Goal: Transaction & Acquisition: Purchase product/service

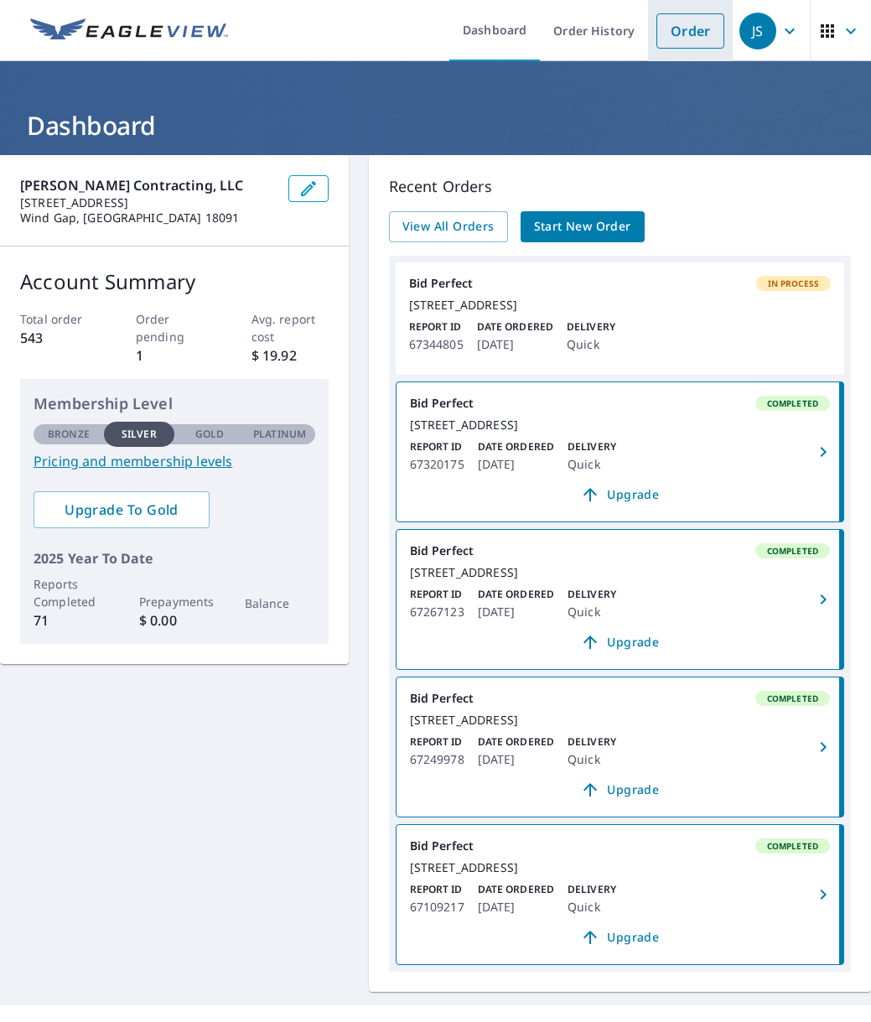
click at [668, 33] on link "Order" at bounding box center [691, 30] width 68 height 35
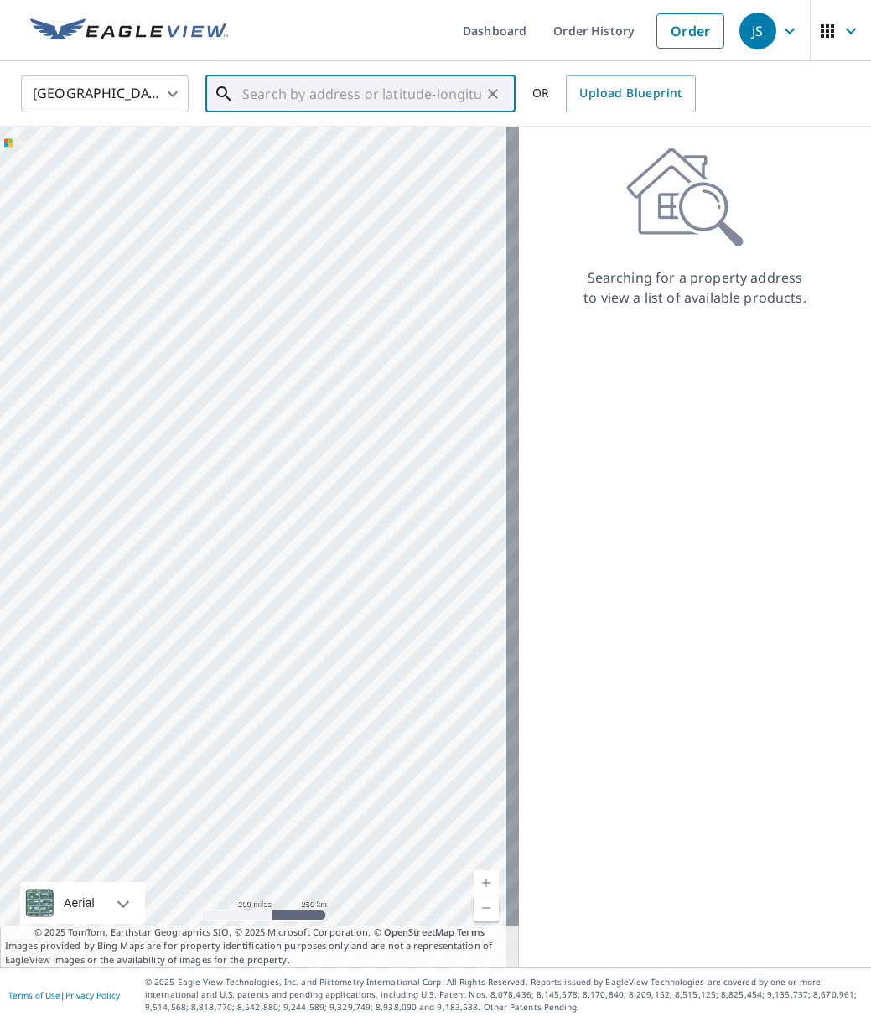
click at [469, 96] on input "text" at bounding box center [361, 93] width 239 height 47
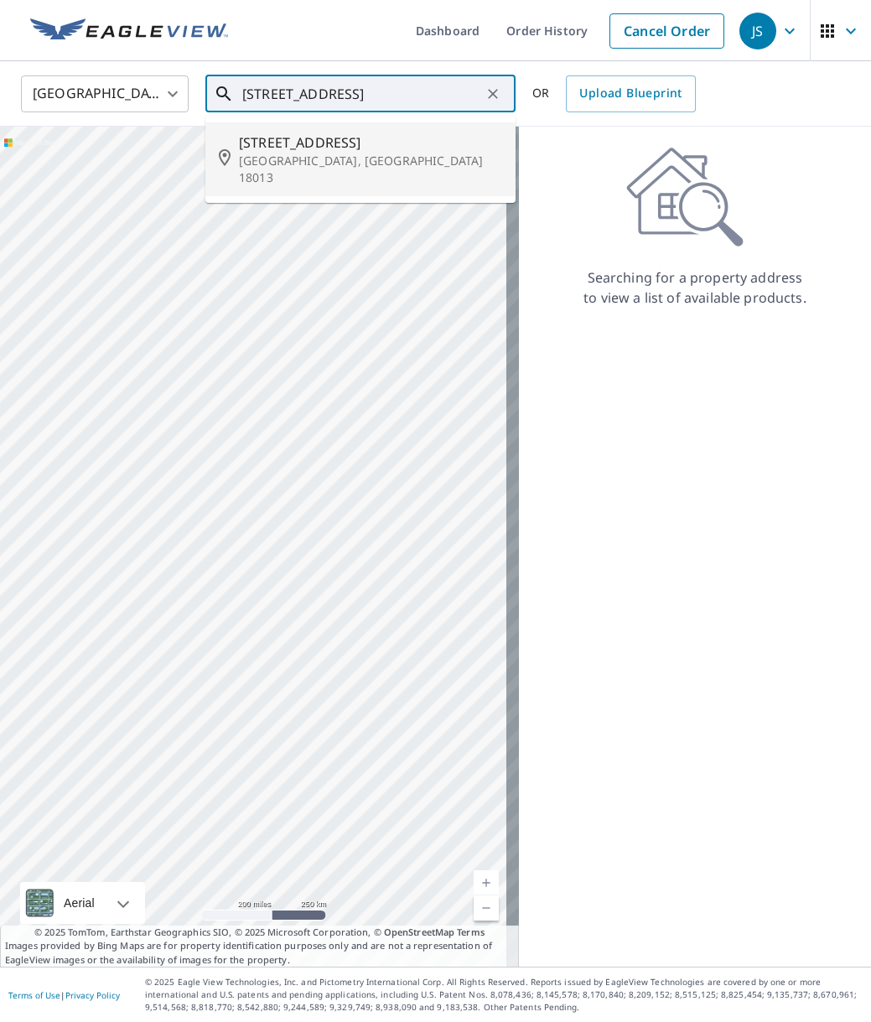
click at [266, 149] on span "[STREET_ADDRESS]" at bounding box center [370, 142] width 263 height 20
type input "[STREET_ADDRESS]"
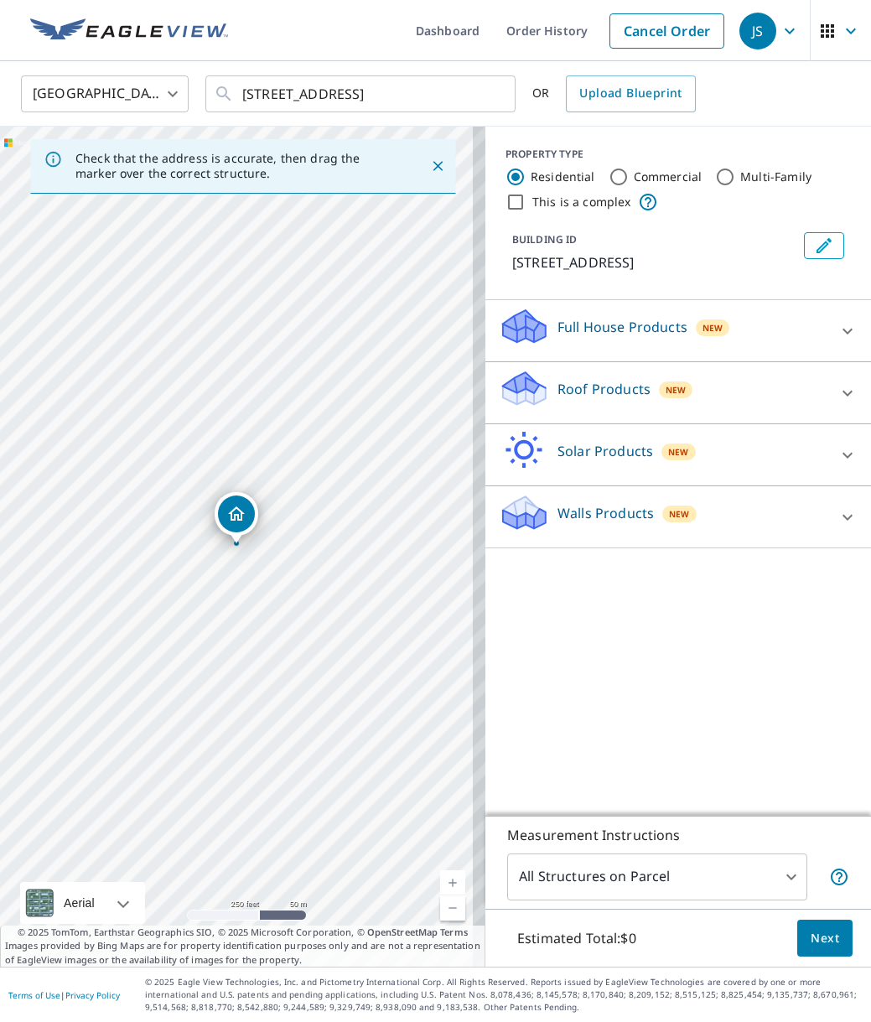
click at [440, 880] on link "Current Level 17, Zoom In" at bounding box center [452, 882] width 25 height 25
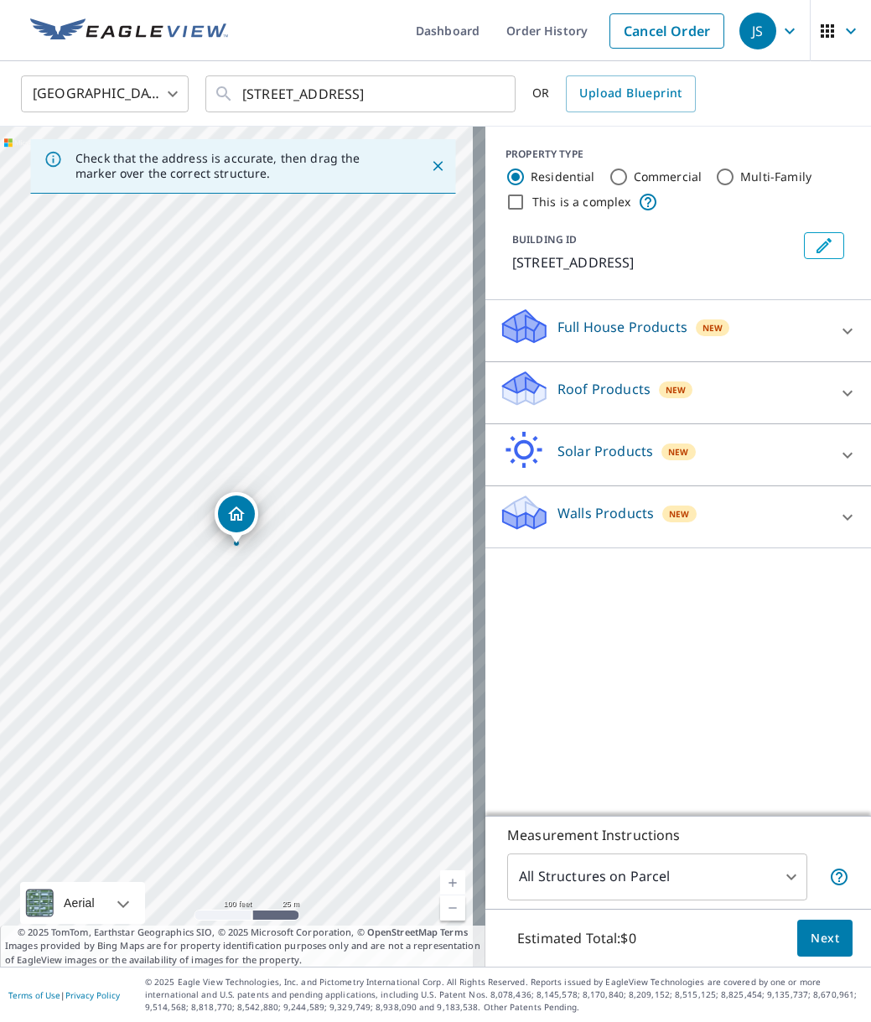
click at [440, 880] on link "Current Level 18, Zoom In" at bounding box center [452, 882] width 25 height 25
click at [569, 393] on p "Roof Products" at bounding box center [604, 389] width 93 height 20
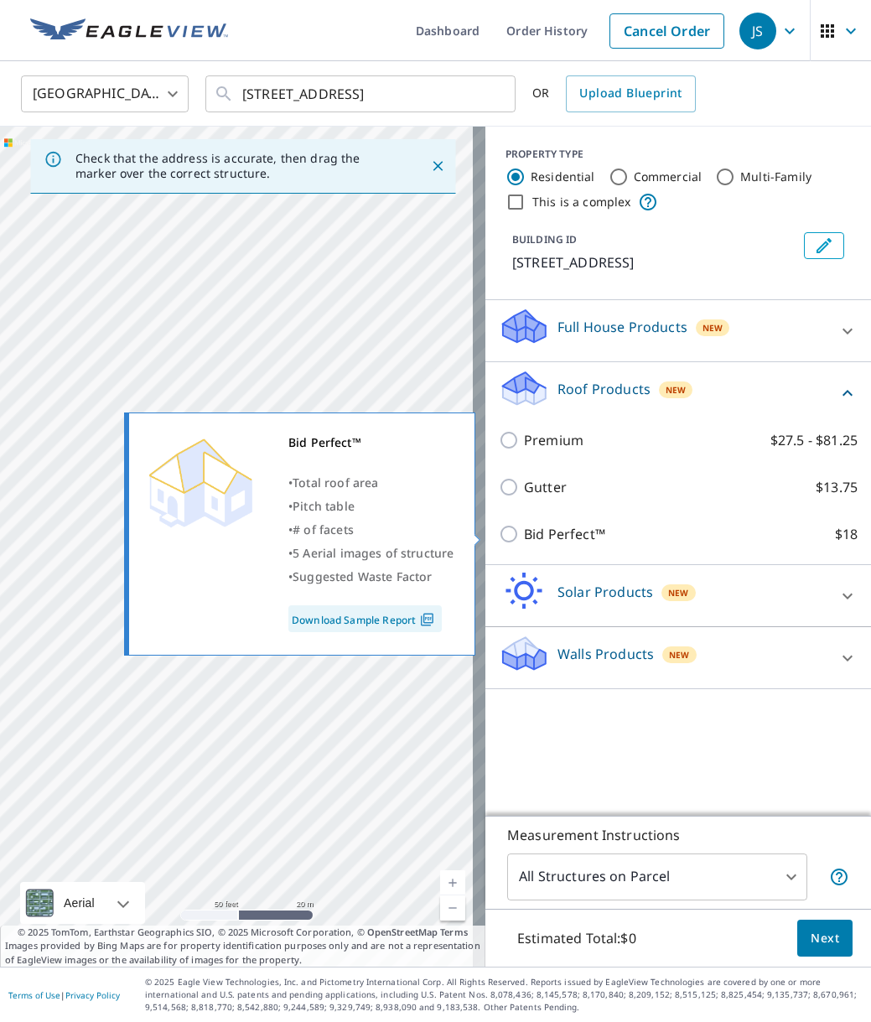
click at [499, 535] on input "Bid Perfect™ $18" at bounding box center [511, 534] width 25 height 20
checkbox input "true"
type input "1"
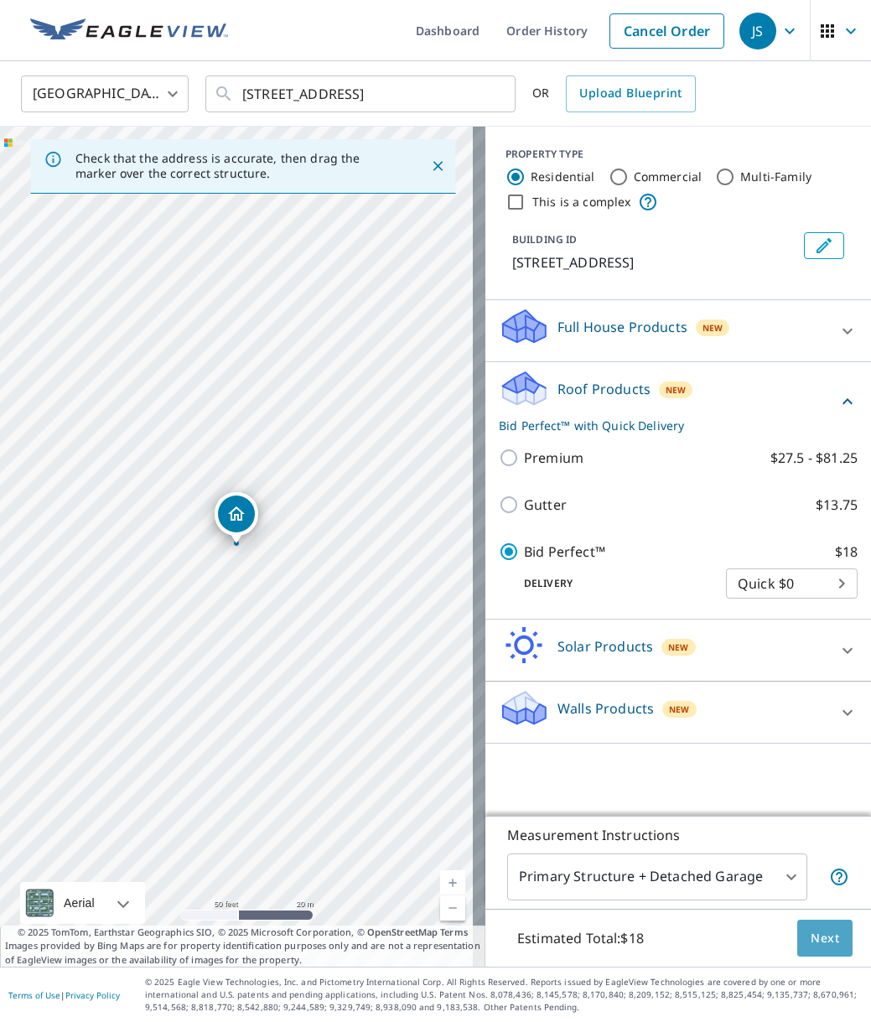
click at [811, 937] on span "Next" at bounding box center [825, 938] width 29 height 21
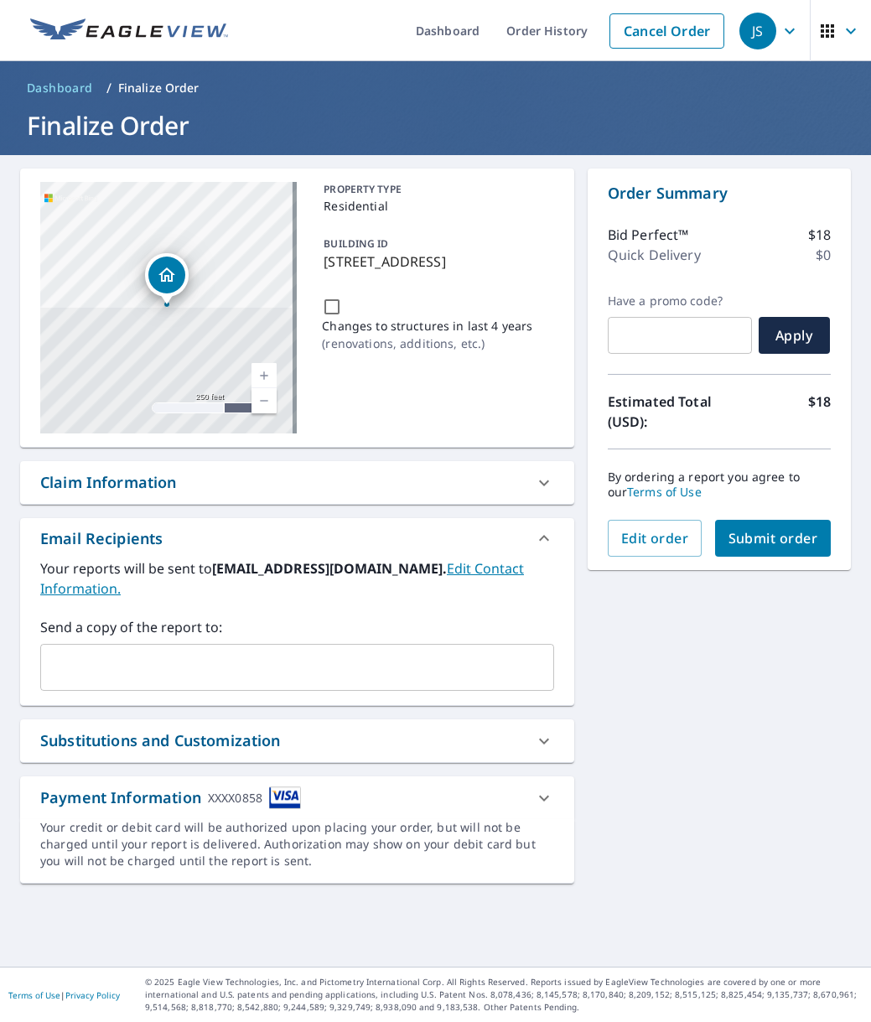
click at [241, 662] on input "text" at bounding box center [285, 668] width 474 height 32
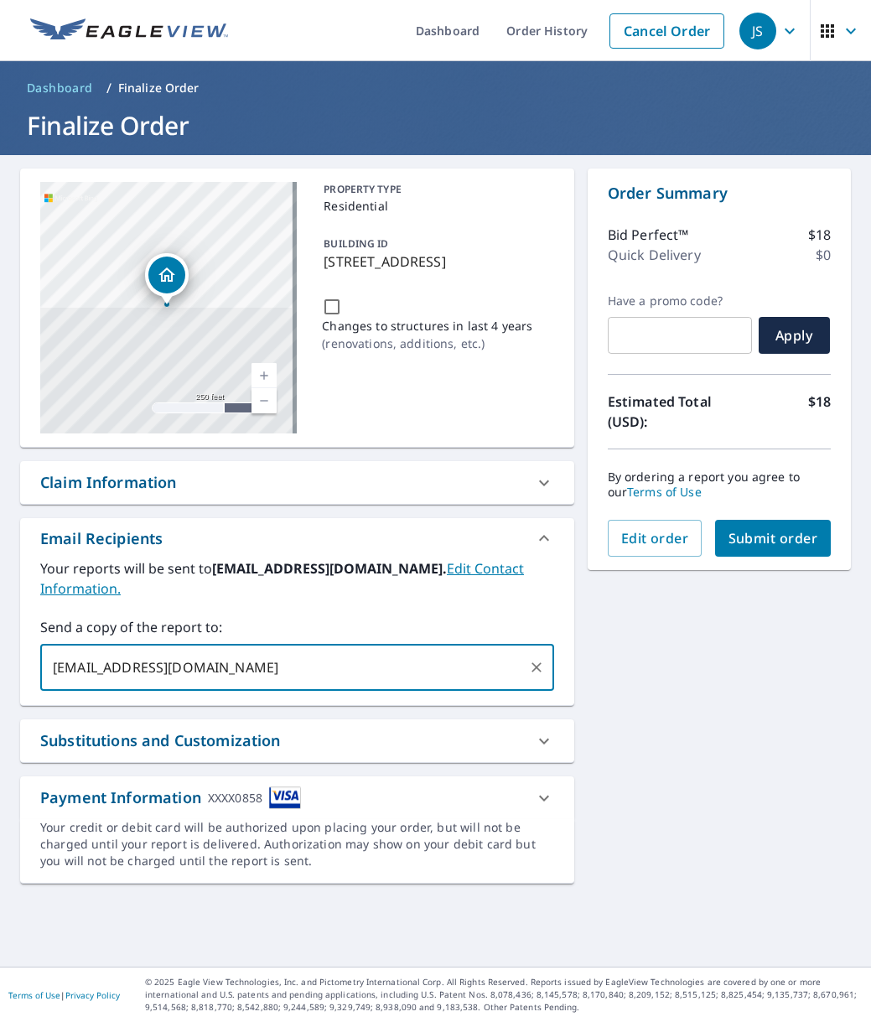
type input "[EMAIL_ADDRESS][DOMAIN_NAME]"
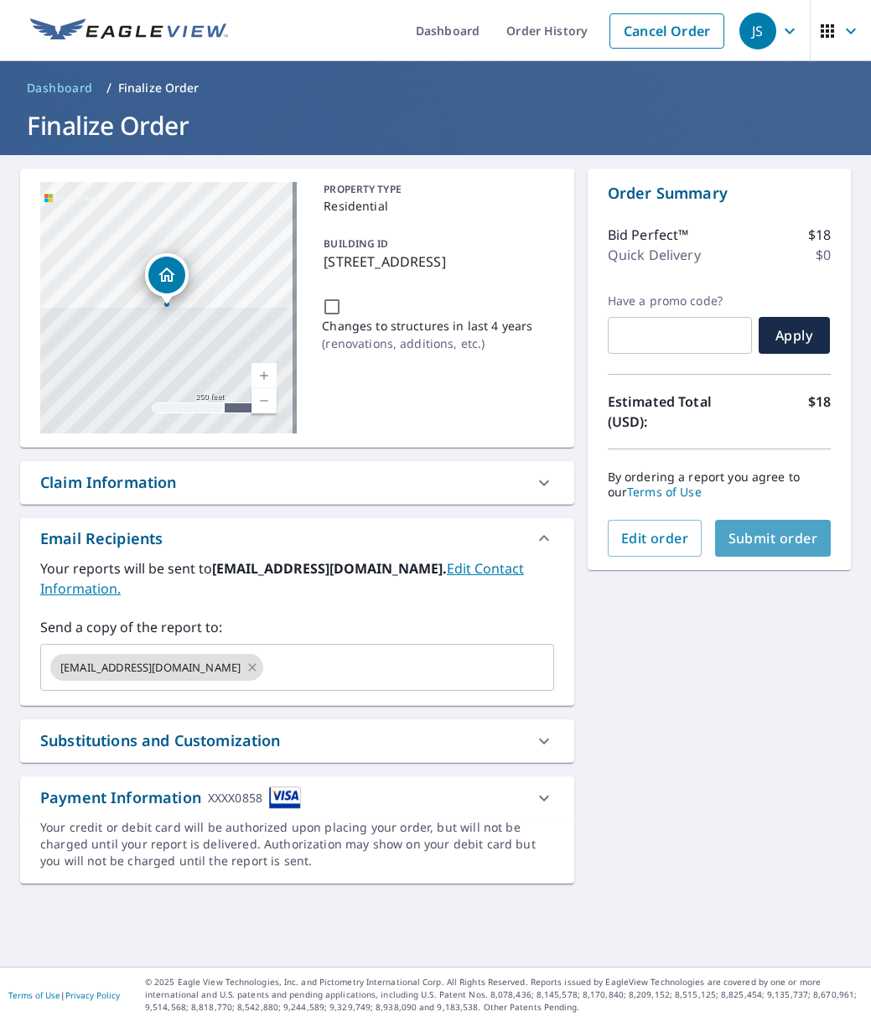
click at [759, 540] on span "Submit order" at bounding box center [774, 538] width 90 height 18
